Goal: Task Accomplishment & Management: Complete application form

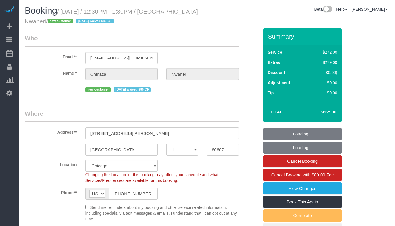
select select "IL"
select select "513"
select select "8"
select select "string:fspay-25149b6a-3529-4f14-80b5-01f13894909e"
select select "number:1"
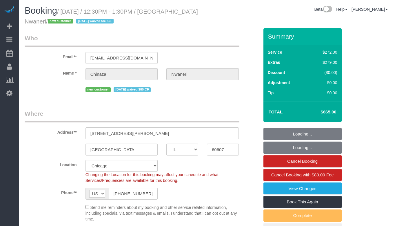
select select "number:58"
select select "number:139"
select select "number:106"
select select "object:1056"
select select "spot1"
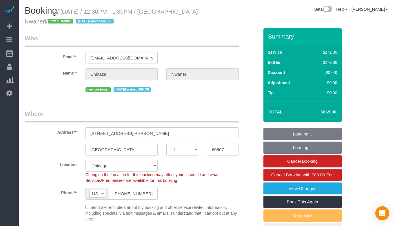
select select "8"
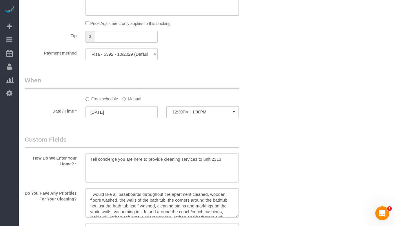
scroll to position [580, 0]
click at [196, 116] on button "12:30PM - 1:30PM" at bounding box center [203, 112] width 73 height 12
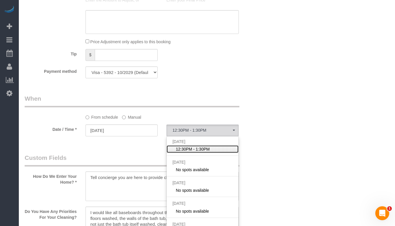
scroll to position [551, 0]
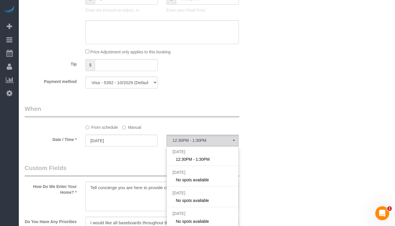
click at [131, 127] on label "Manual" at bounding box center [131, 126] width 19 height 8
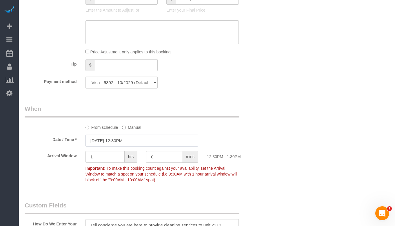
click at [140, 143] on input "[DATE] 12:30PM" at bounding box center [142, 141] width 113 height 12
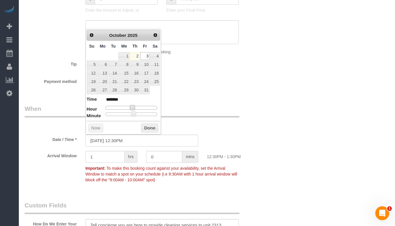
type input "[DATE] 11:30AM"
type input "*******"
type input "[DATE] 10:30AM"
type input "*******"
type input "[DATE] 9:30AM"
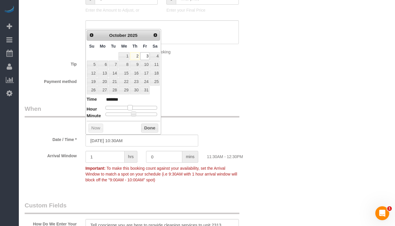
type input "******"
type input "[DATE] 8:30AM"
type input "******"
type input "[DATE] 7:30AM"
type input "******"
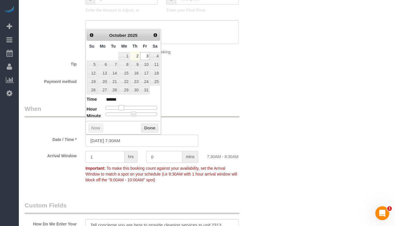
type input "[DATE] 6:30AM"
type input "******"
type input "[DATE] 5:30AM"
type input "******"
type input "[DATE] 6:30AM"
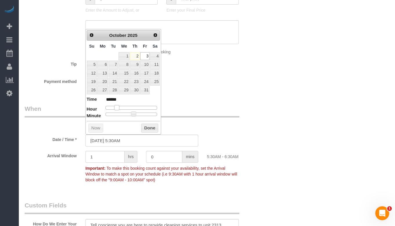
type input "******"
type input "[DATE] 7:30AM"
type input "******"
type input "[DATE] 8:30AM"
type input "******"
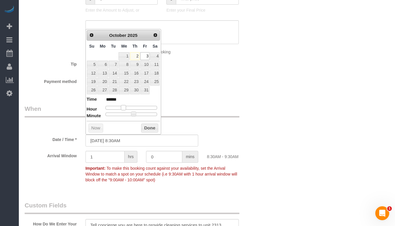
drag, startPoint x: 134, startPoint y: 106, endPoint x: 125, endPoint y: 109, distance: 9.3
click at [125, 109] on span at bounding box center [123, 107] width 5 height 5
click at [153, 127] on button "Done" at bounding box center [149, 128] width 17 height 9
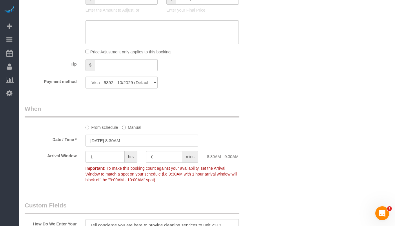
click at [259, 104] on div "Who Email** [EMAIL_ADDRESS][DOMAIN_NAME] Name * [GEOGRAPHIC_DATA] [GEOGRAPHIC_D…" at bounding box center [141, 116] width 243 height 1279
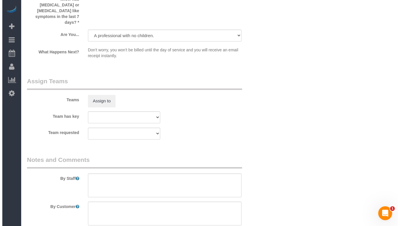
scroll to position [1045, 0]
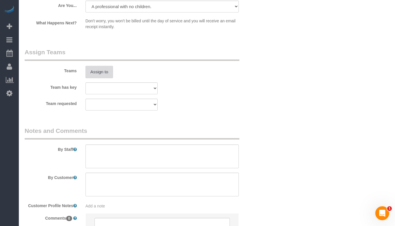
click at [101, 66] on button "Assign to" at bounding box center [100, 72] width 28 height 12
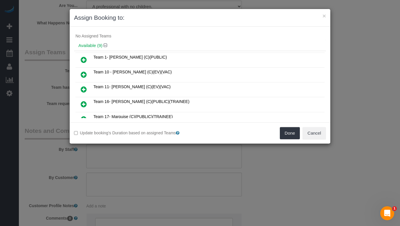
scroll to position [0, 0]
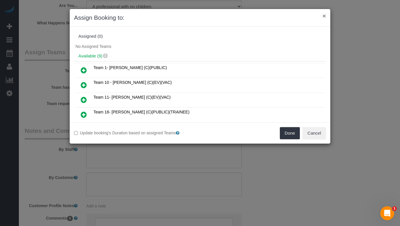
click at [324, 16] on button "×" at bounding box center [323, 16] width 3 height 6
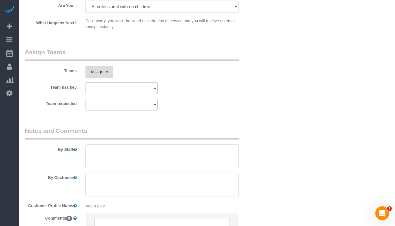
click at [102, 66] on button "Assign to" at bounding box center [100, 72] width 28 height 12
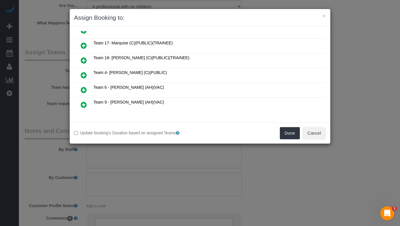
scroll to position [104, 0]
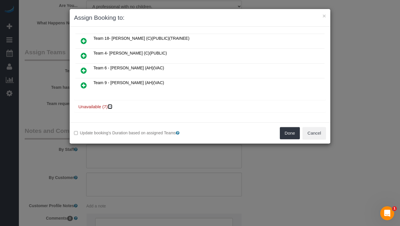
click at [112, 106] on icon at bounding box center [110, 106] width 3 height 4
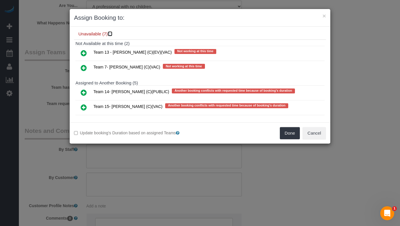
scroll to position [191, 0]
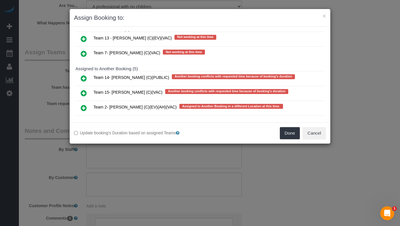
click at [84, 39] on icon at bounding box center [84, 38] width 6 height 7
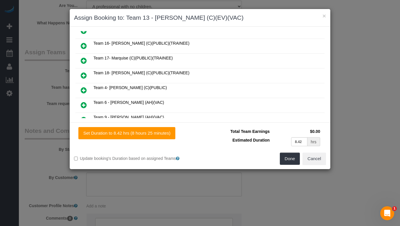
scroll to position [88, 0]
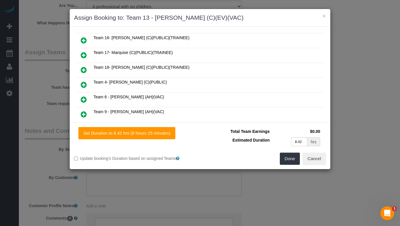
click at [83, 67] on icon at bounding box center [84, 69] width 6 height 7
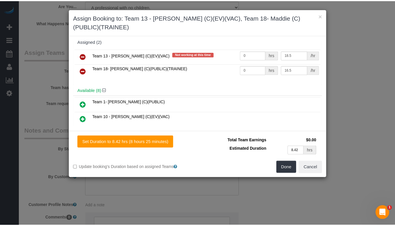
scroll to position [0, 0]
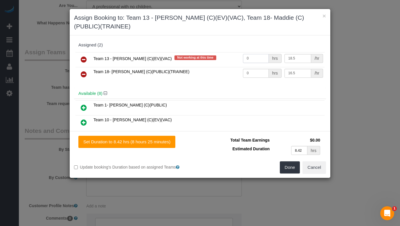
click at [259, 59] on input "0" at bounding box center [256, 58] width 26 height 9
type input "4.21"
click at [253, 73] on input "0" at bounding box center [256, 73] width 26 height 9
type input "4.21"
click at [286, 167] on button "Done" at bounding box center [290, 167] width 20 height 12
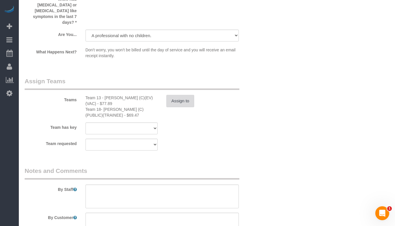
scroll to position [1074, 0]
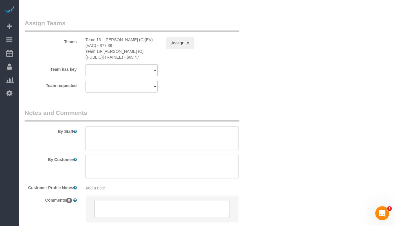
click at [202, 127] on textarea at bounding box center [162, 139] width 153 height 24
paste textarea "Initial Cleaning for a weekly cleaning. Partial Cleaning. 1). General Cleaning.…"
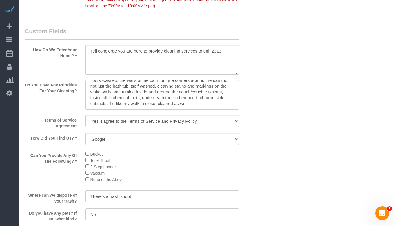
scroll to position [0, 0]
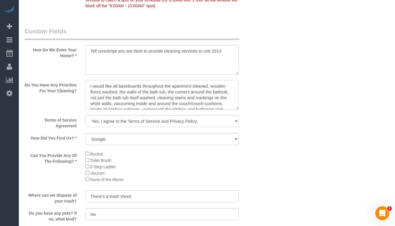
drag, startPoint x: 204, startPoint y: 105, endPoint x: 82, endPoint y: 76, distance: 126.0
click at [82, 76] on sui-booking-custom-fields "How Do We Enter Your Home? * Do You Have Any Priorities For Your Cleaning? Term…" at bounding box center [142, 189] width 235 height 324
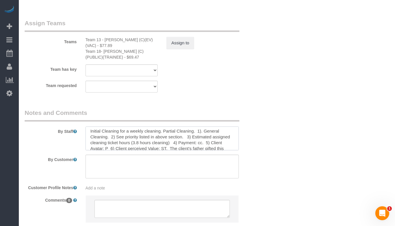
scroll to position [17, 0]
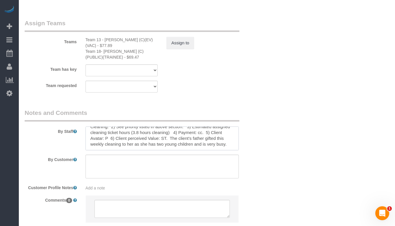
drag, startPoint x: 175, startPoint y: 129, endPoint x: 183, endPoint y: 116, distance: 15.1
click at [183, 127] on textarea at bounding box center [162, 139] width 153 height 24
paste textarea "is asking for a full deep clean of their apartment, with attention to details o…"
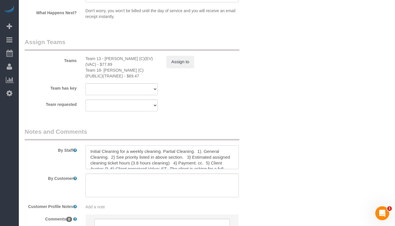
scroll to position [1045, 0]
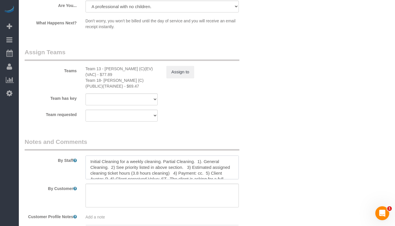
drag, startPoint x: 161, startPoint y: 146, endPoint x: 69, endPoint y: 142, distance: 91.5
click at [69, 142] on div "By Staff" at bounding box center [141, 159] width 243 height 42
drag, startPoint x: 133, startPoint y: 146, endPoint x: 95, endPoint y: 144, distance: 38.6
click at [101, 156] on textarea at bounding box center [162, 168] width 153 height 24
click at [120, 156] on textarea at bounding box center [162, 168] width 153 height 24
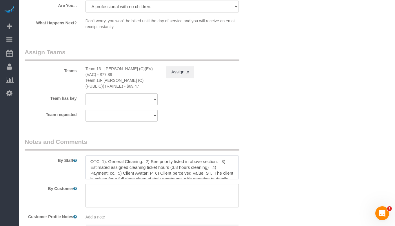
click at [120, 156] on textarea at bounding box center [162, 168] width 153 height 24
click at [177, 156] on textarea at bounding box center [162, 168] width 153 height 24
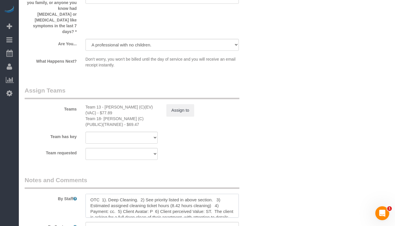
scroll to position [1016, 0]
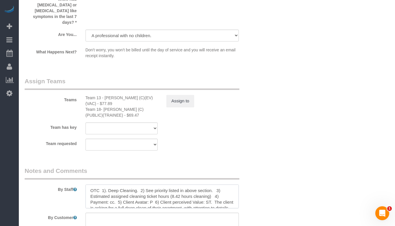
click at [152, 185] on textarea at bounding box center [162, 197] width 153 height 24
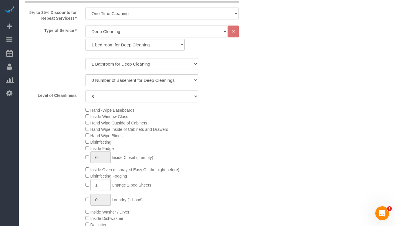
scroll to position [232, 0]
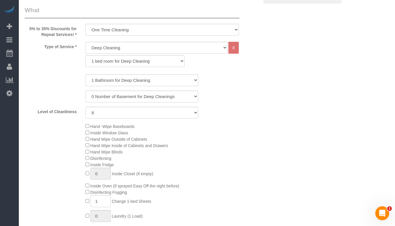
type textarea "OTC 1). Deep Cleaning. 2) See priority listed in above section. 3) Estimated as…"
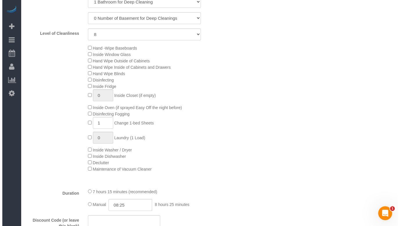
scroll to position [0, 0]
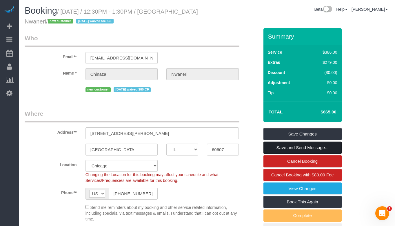
click at [308, 150] on link "Save and Send Message..." at bounding box center [303, 148] width 78 height 12
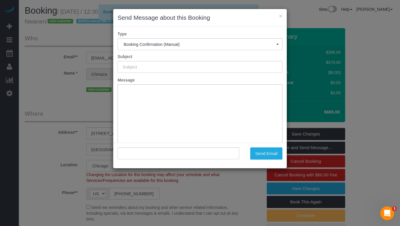
type input "Your Booking With Fresh Tech Maid, Confirmed!"
type input ""Chinaza Nwaneri" <[EMAIL_ADDRESS][DOMAIN_NAME]>"
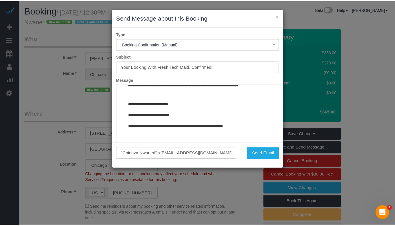
scroll to position [718, 0]
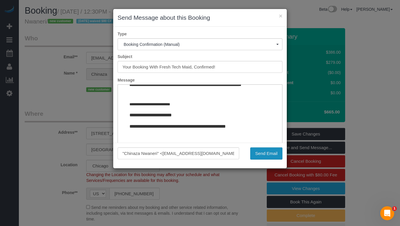
click at [266, 155] on button "Send Email" at bounding box center [266, 153] width 32 height 12
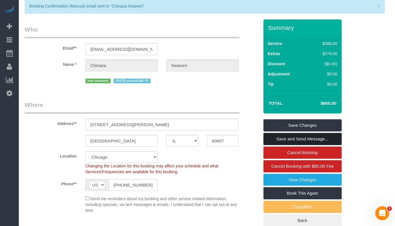
scroll to position [29, 0]
